Goal: Information Seeking & Learning: Learn about a topic

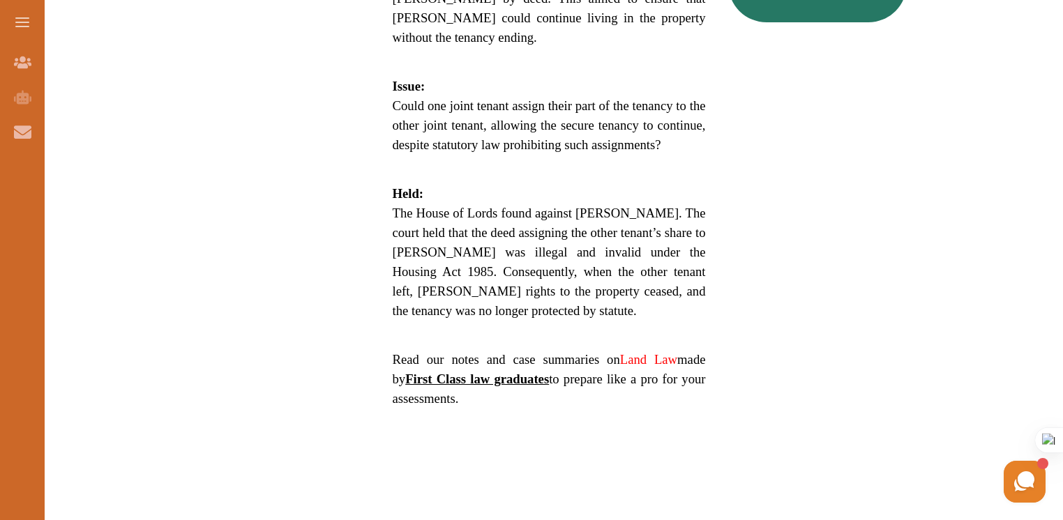
scroll to position [976, 0]
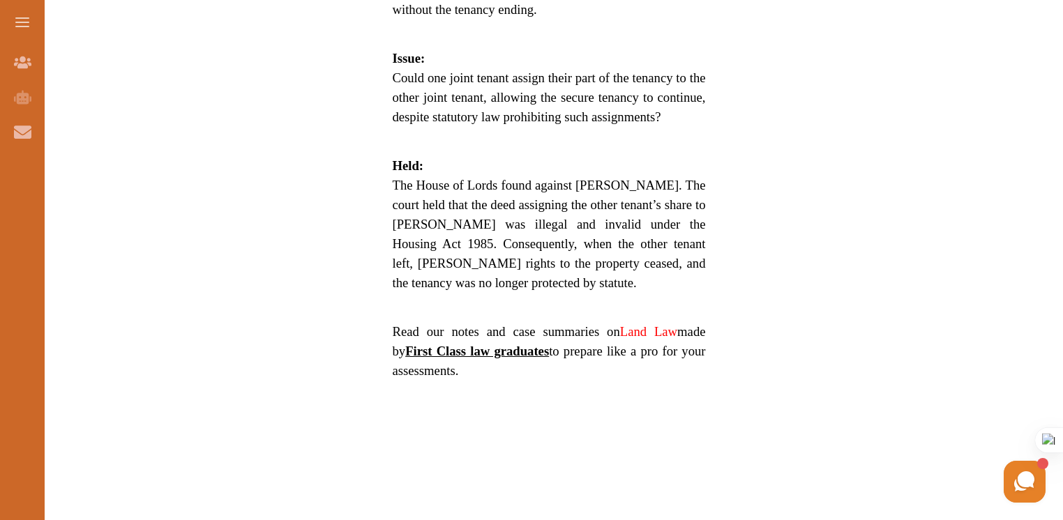
click at [635, 324] on link "Land Law" at bounding box center [648, 331] width 57 height 15
